Goal: Transaction & Acquisition: Purchase product/service

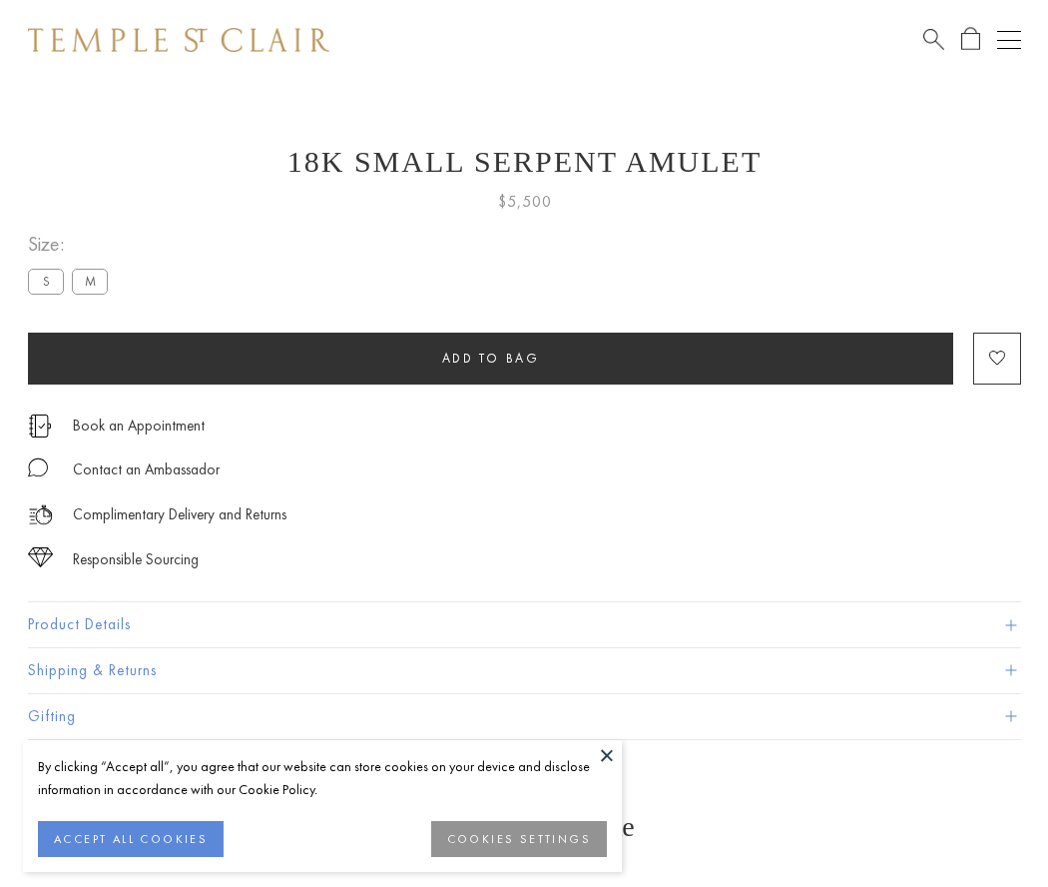
scroll to position [25, 0]
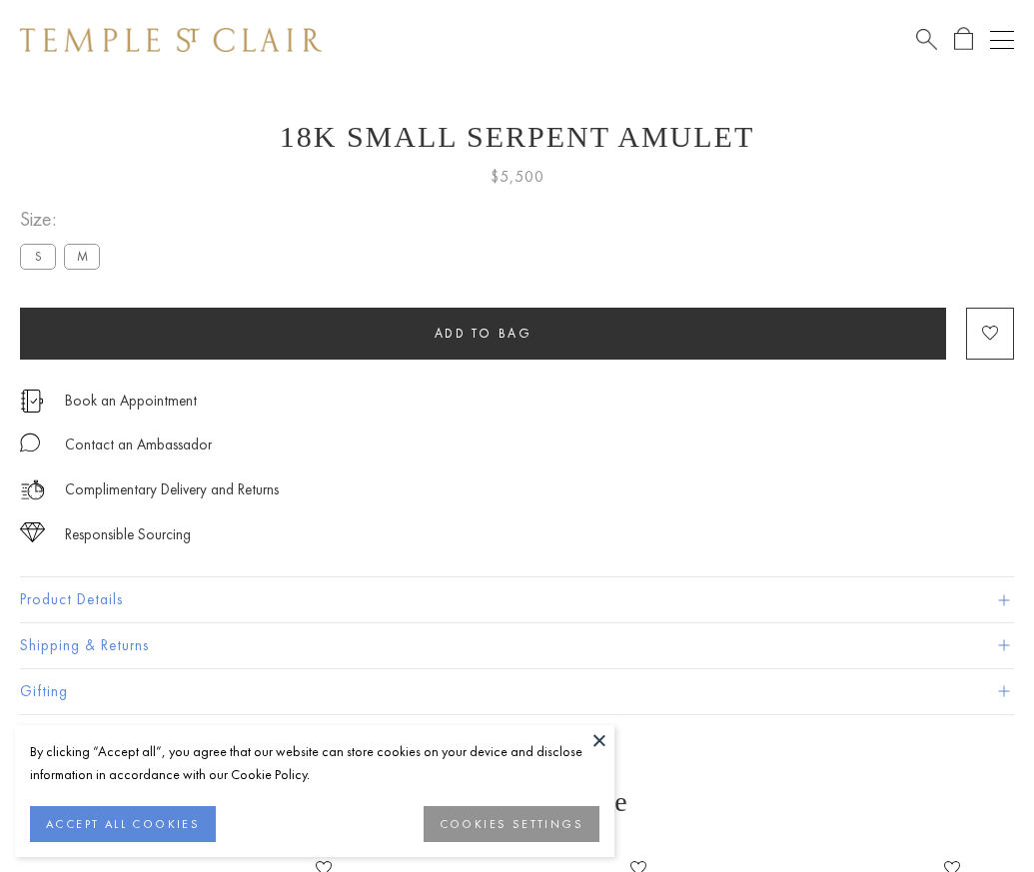
click at [482, 333] on span "Add to bag" at bounding box center [483, 333] width 98 height 17
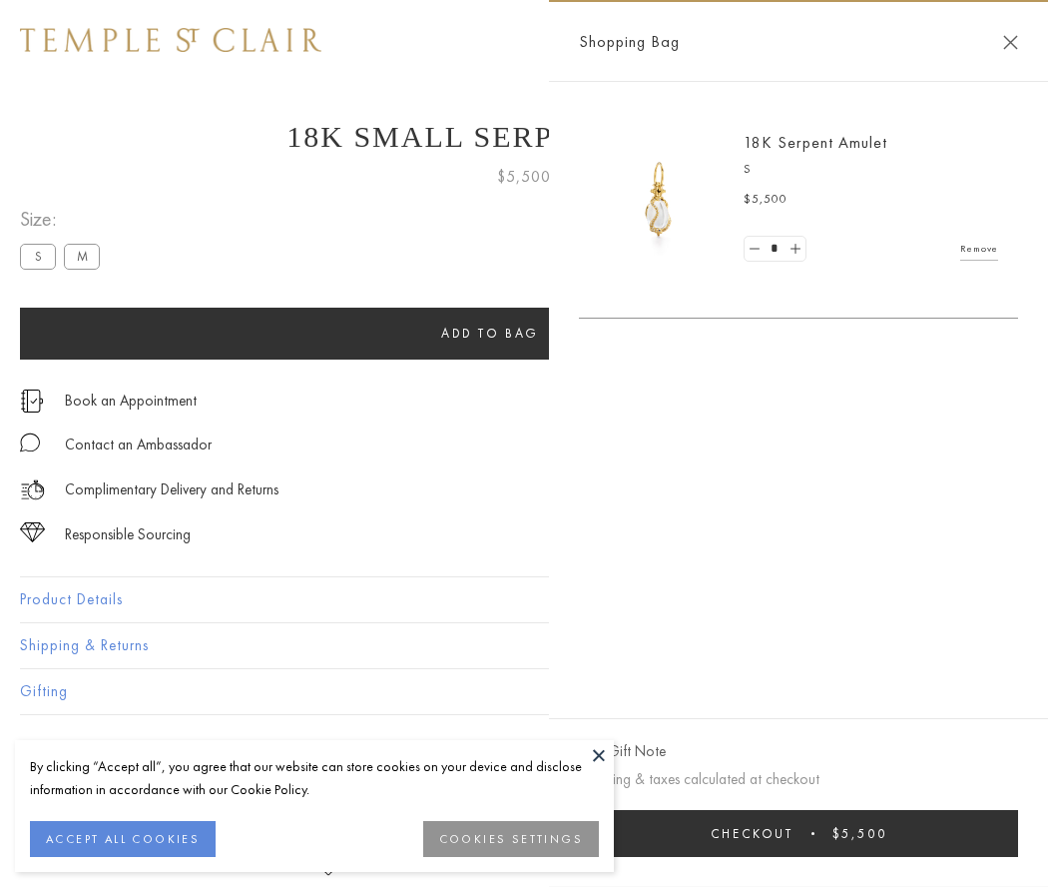
click at [799, 833] on button "Checkout $5,500" at bounding box center [798, 833] width 439 height 47
